Goal: Task Accomplishment & Management: Manage account settings

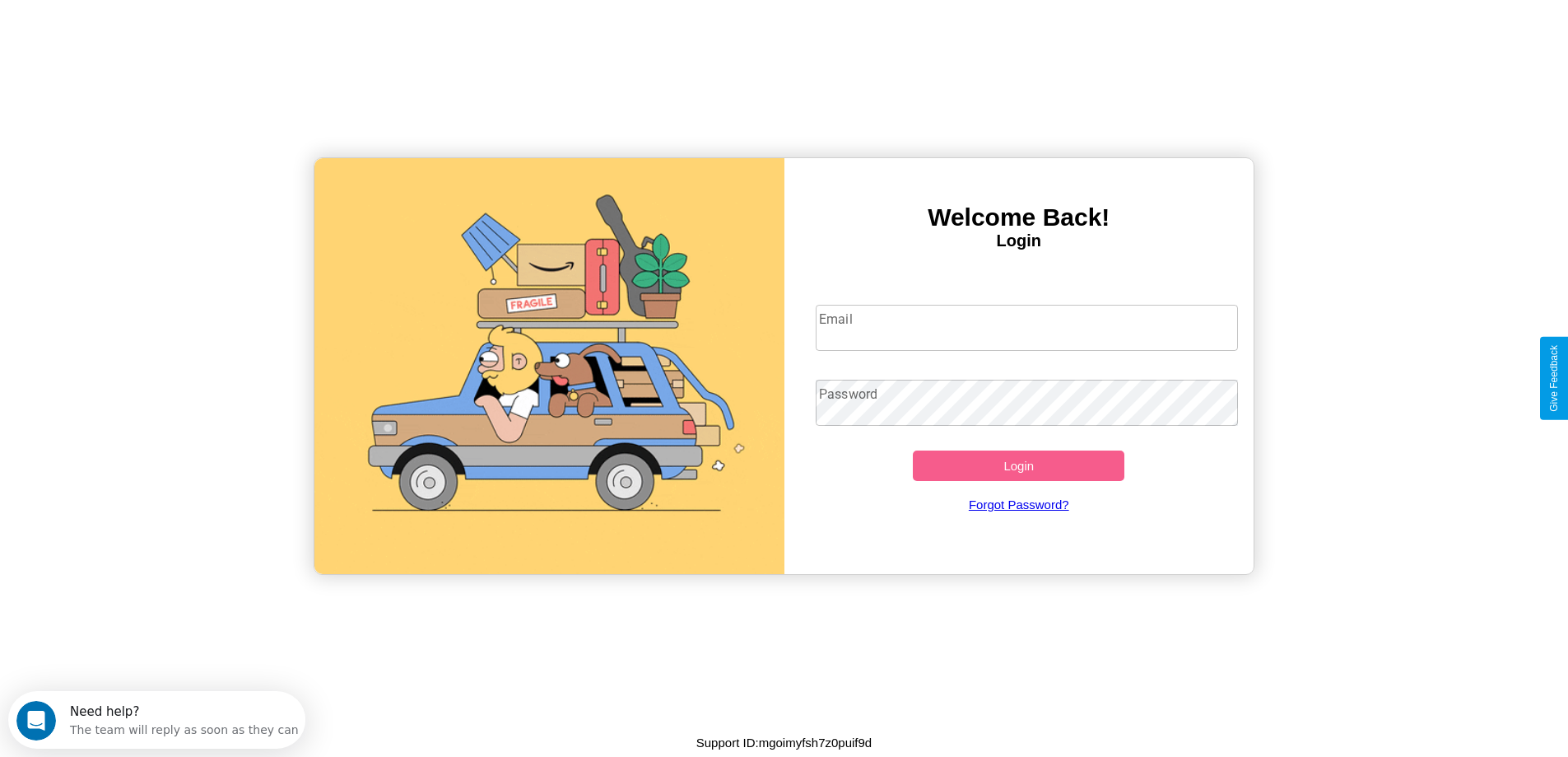
click at [1027, 328] on input "Email" at bounding box center [1027, 328] width 423 height 46
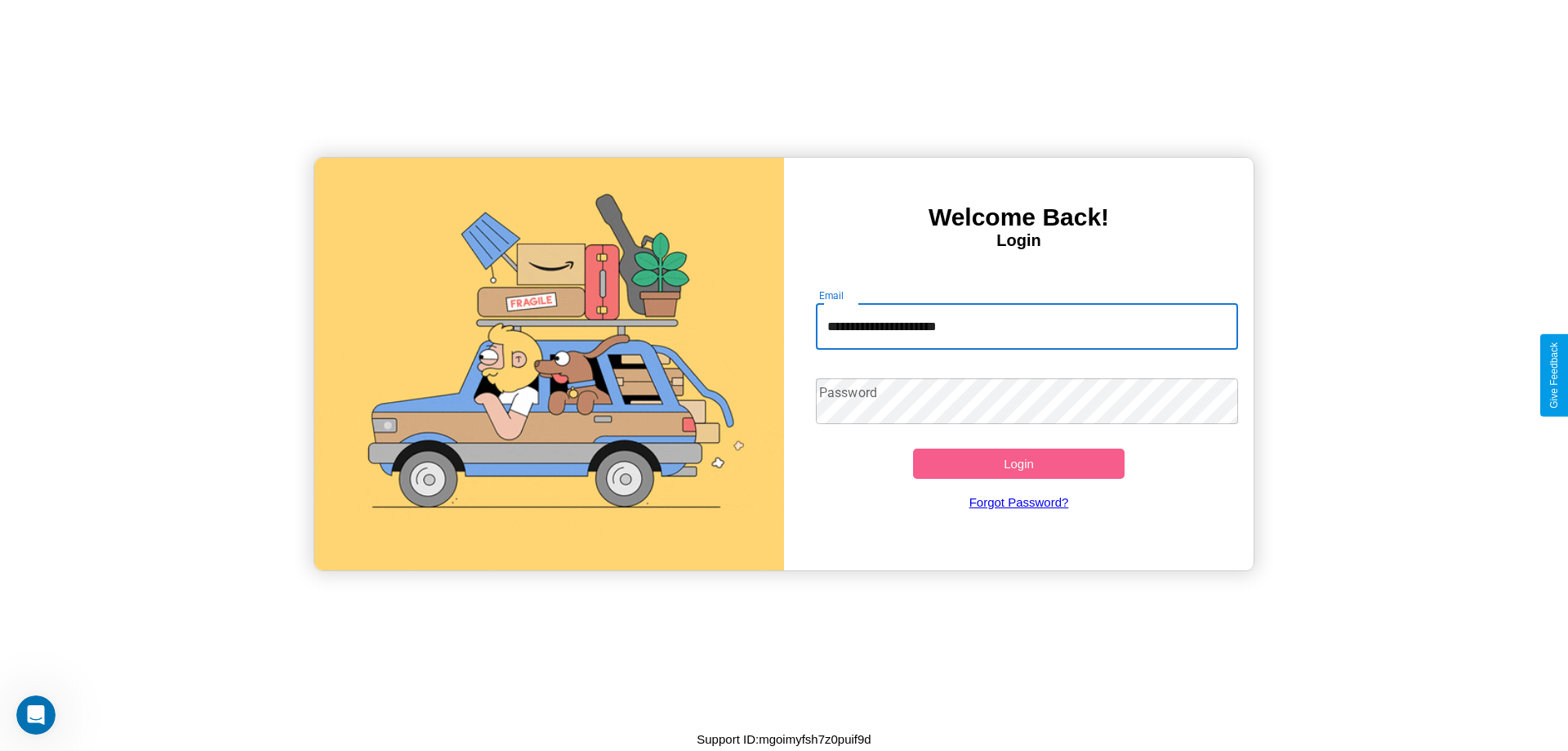
type input "**********"
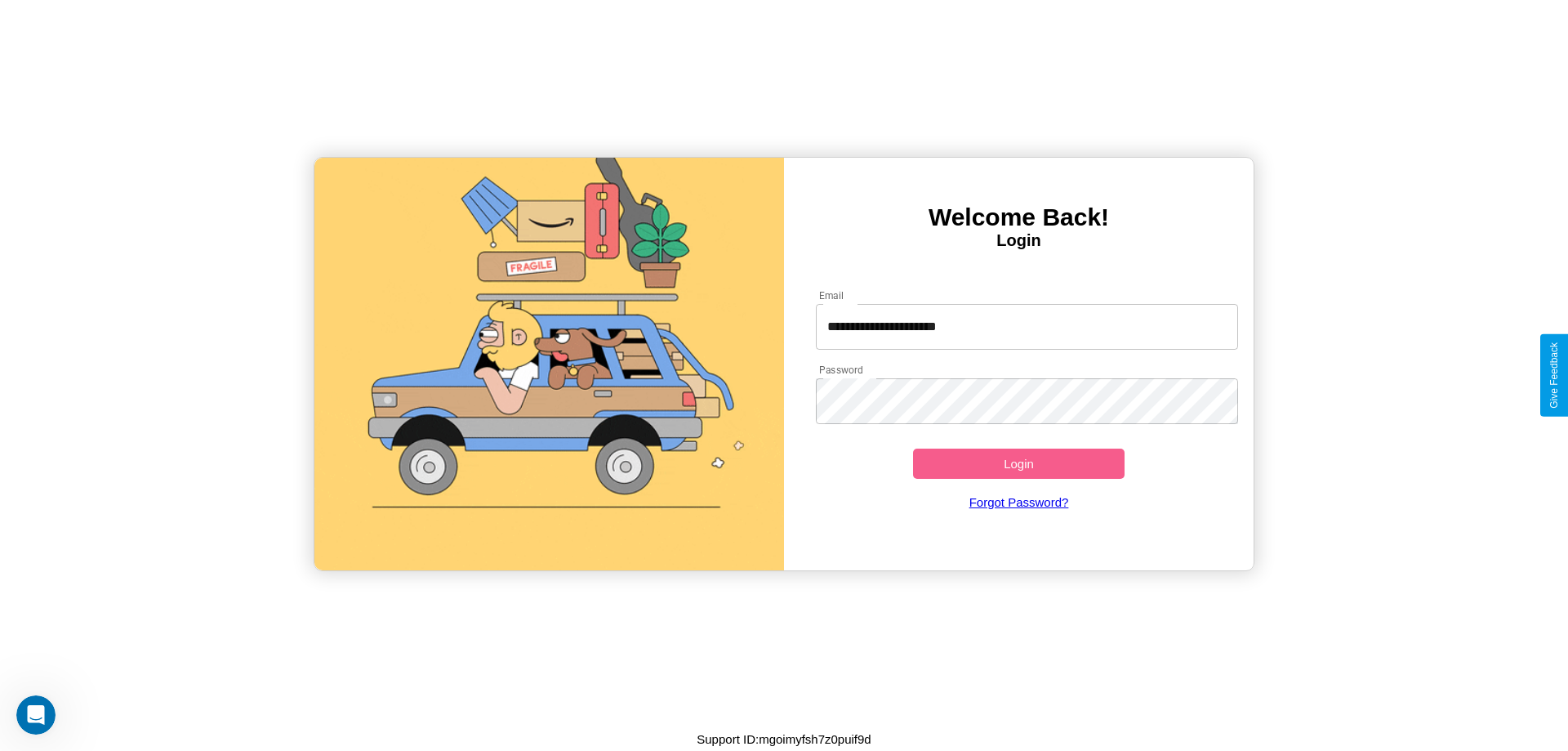
click at [1018, 463] on button "Login" at bounding box center [1018, 463] width 211 height 31
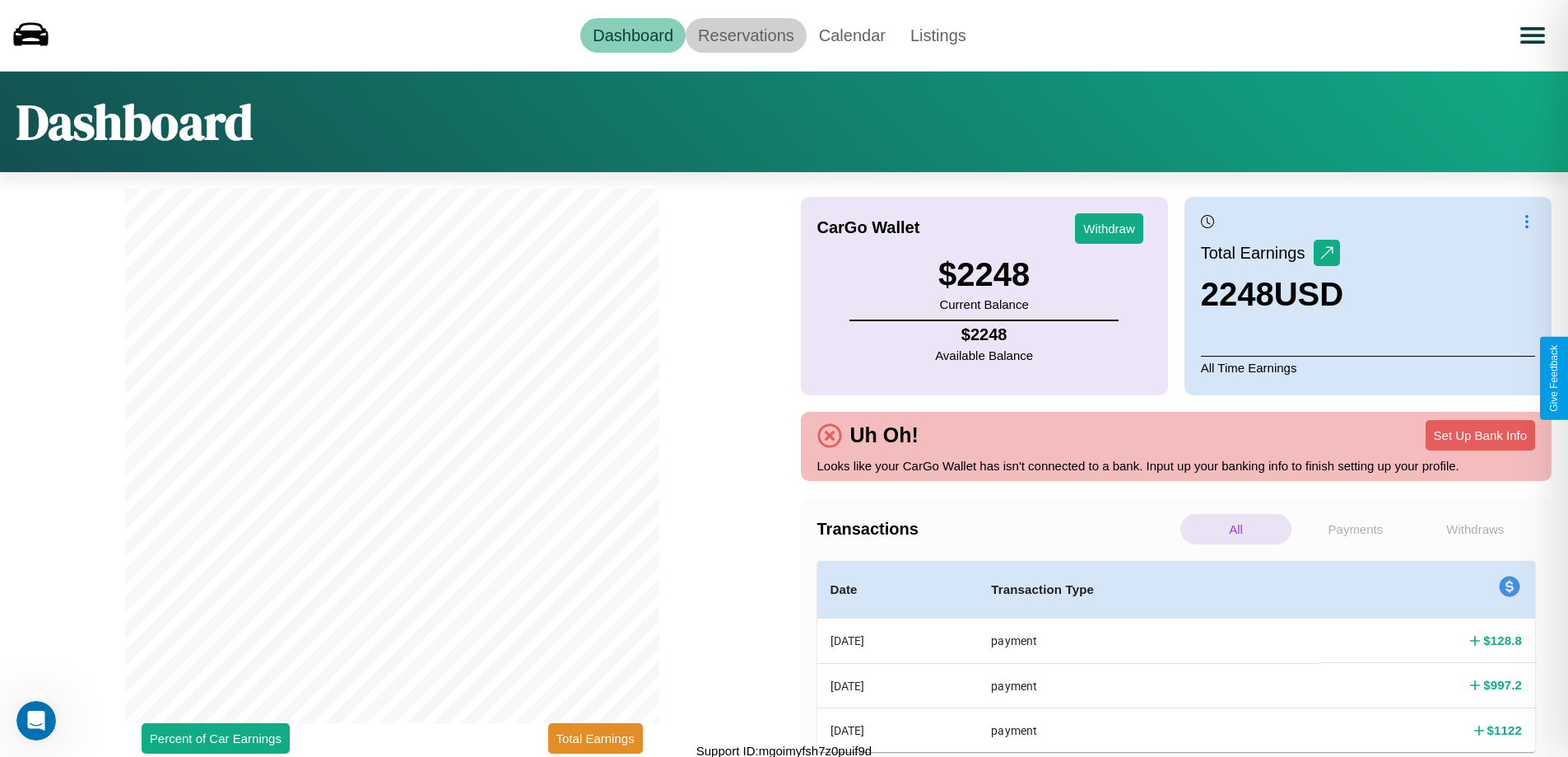
click at [746, 34] on link "Reservations" at bounding box center [746, 35] width 121 height 34
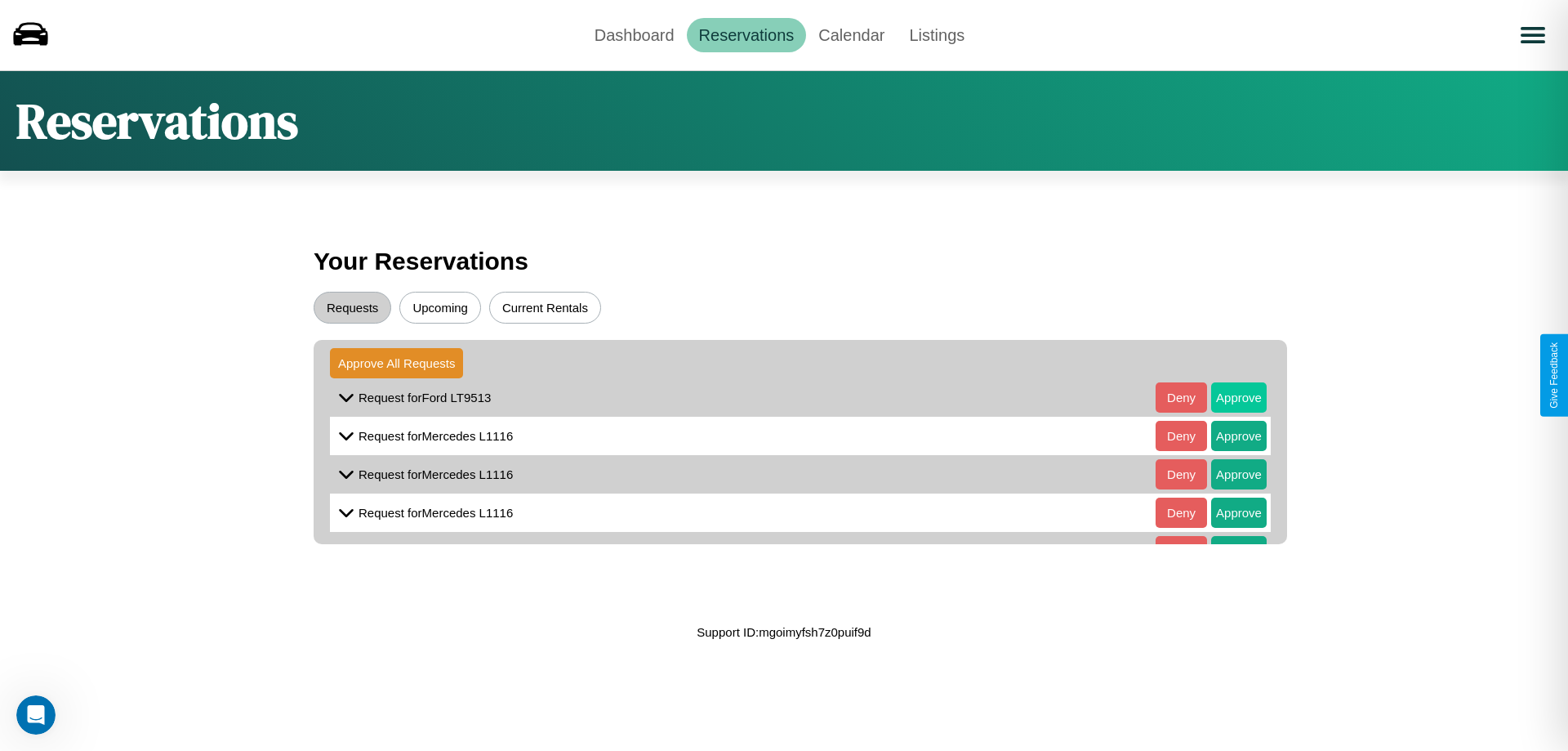
click at [1227, 397] on button "Approve" at bounding box center [1238, 397] width 55 height 31
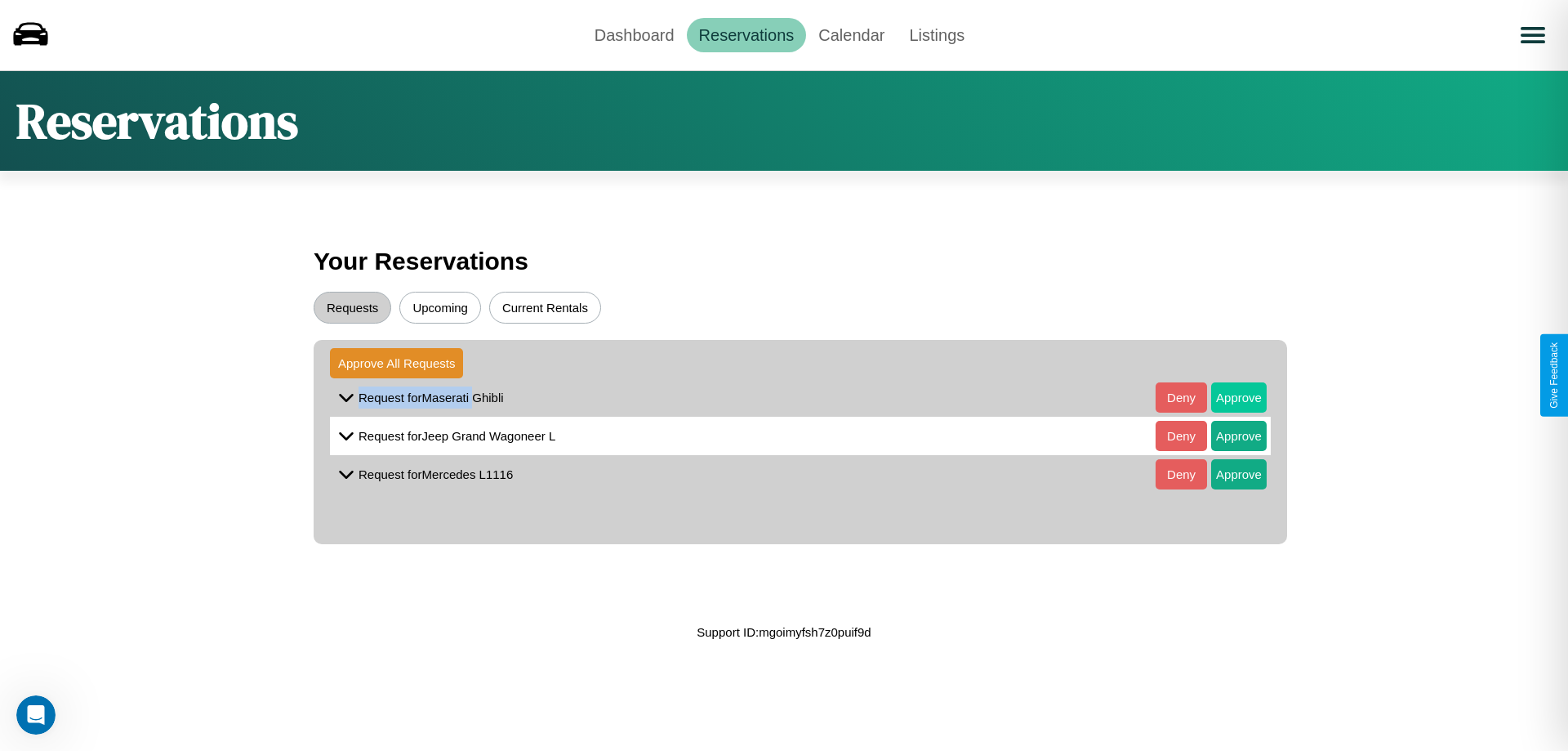
click at [1227, 397] on button "Approve" at bounding box center [1238, 397] width 55 height 31
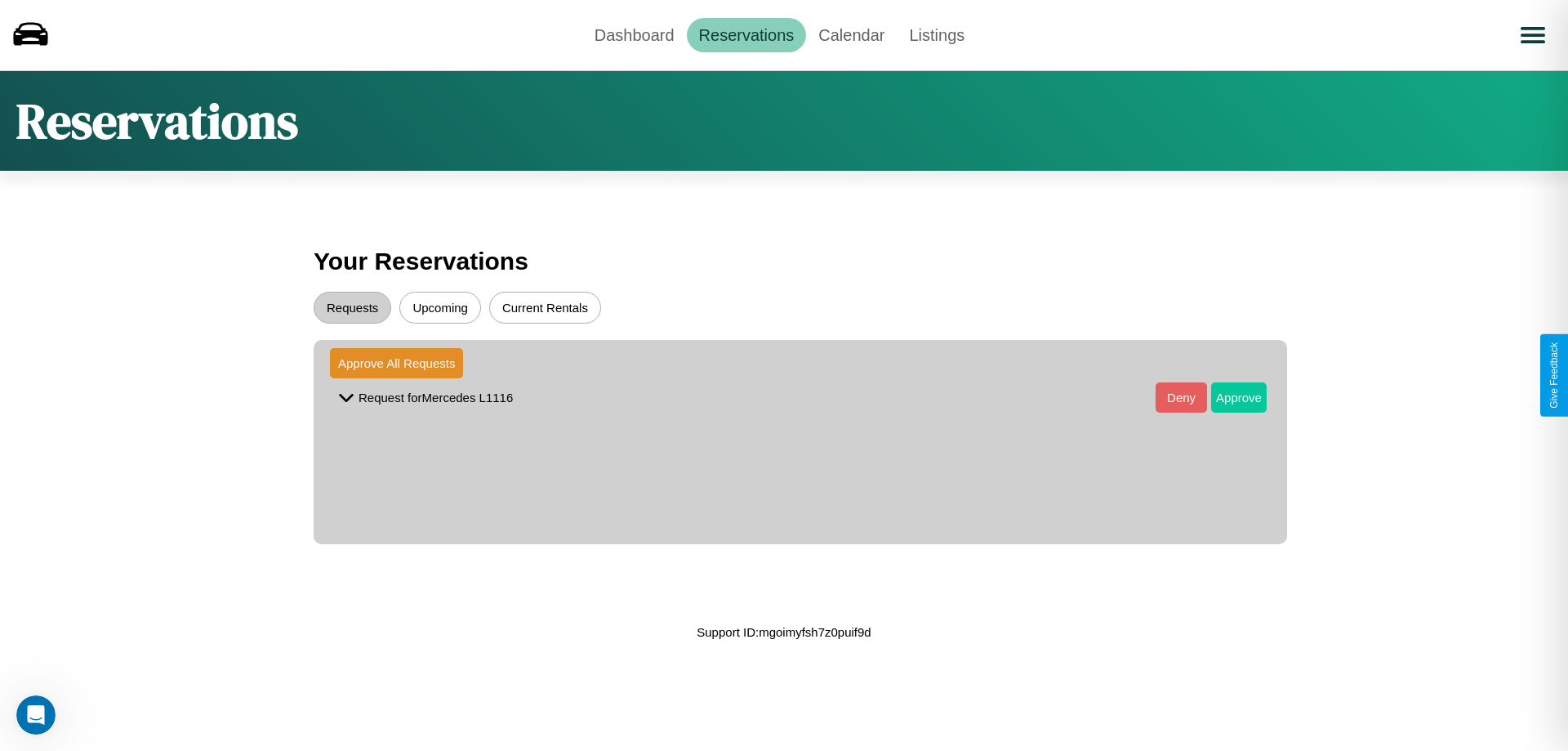
click at [1227, 397] on button "Approve" at bounding box center [1238, 397] width 55 height 31
